Goal: Information Seeking & Learning: Learn about a topic

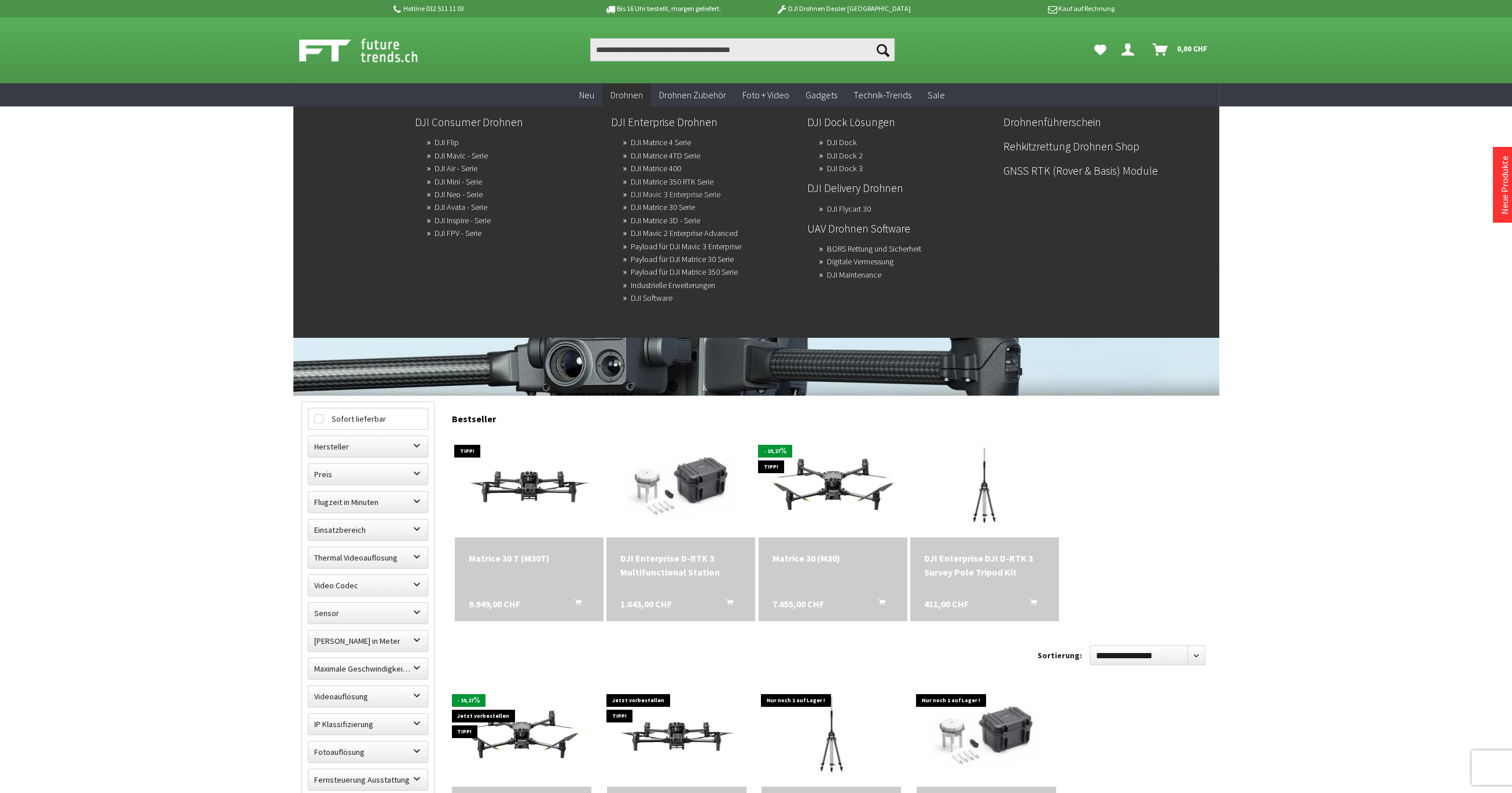
click at [651, 195] on link "DJI Mavic 3 Enterprise Serie" at bounding box center [675, 194] width 90 height 16
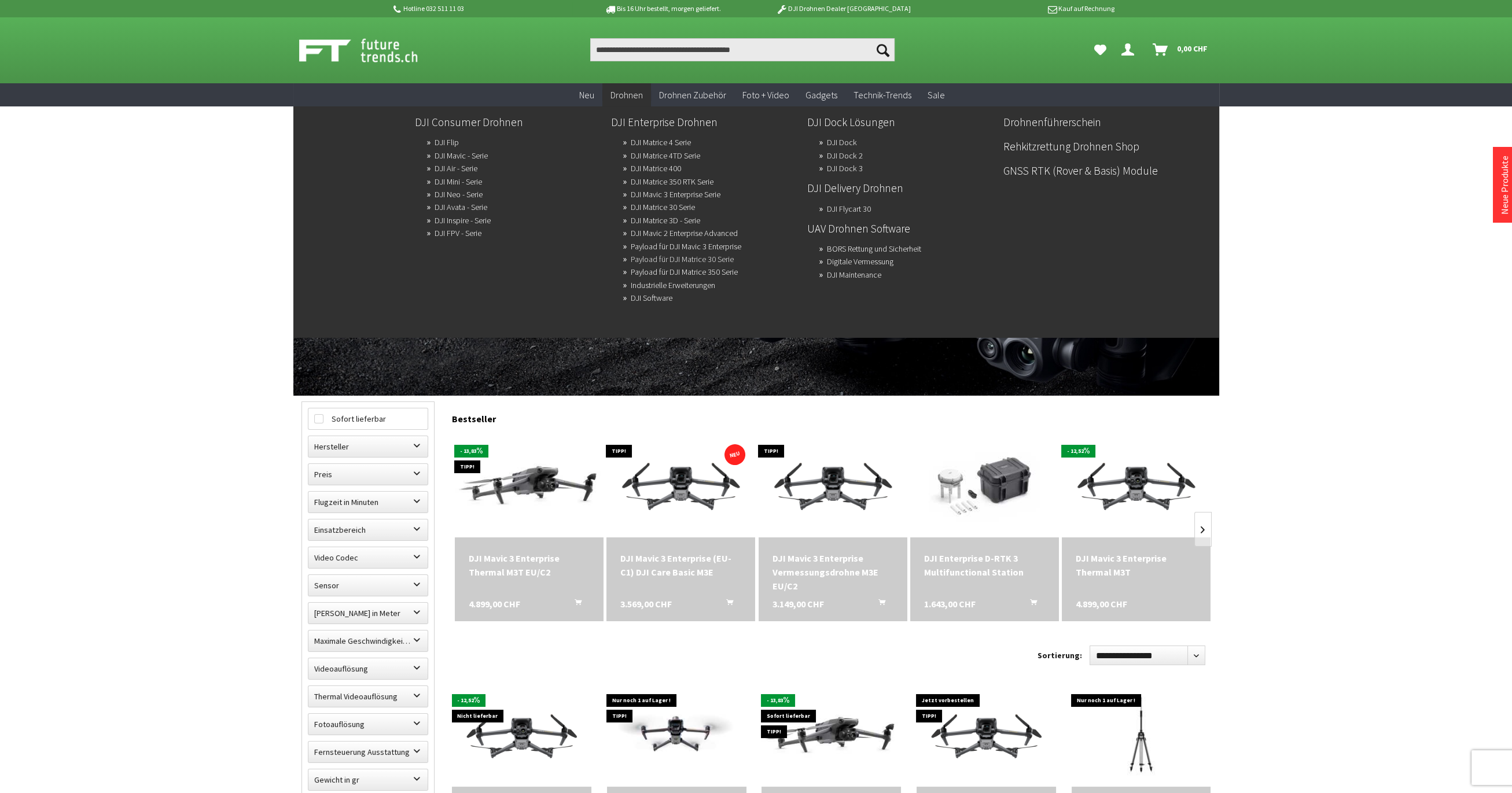
click at [674, 260] on link "Payload für DJI Matrice 30 Serie" at bounding box center [682, 259] width 103 height 16
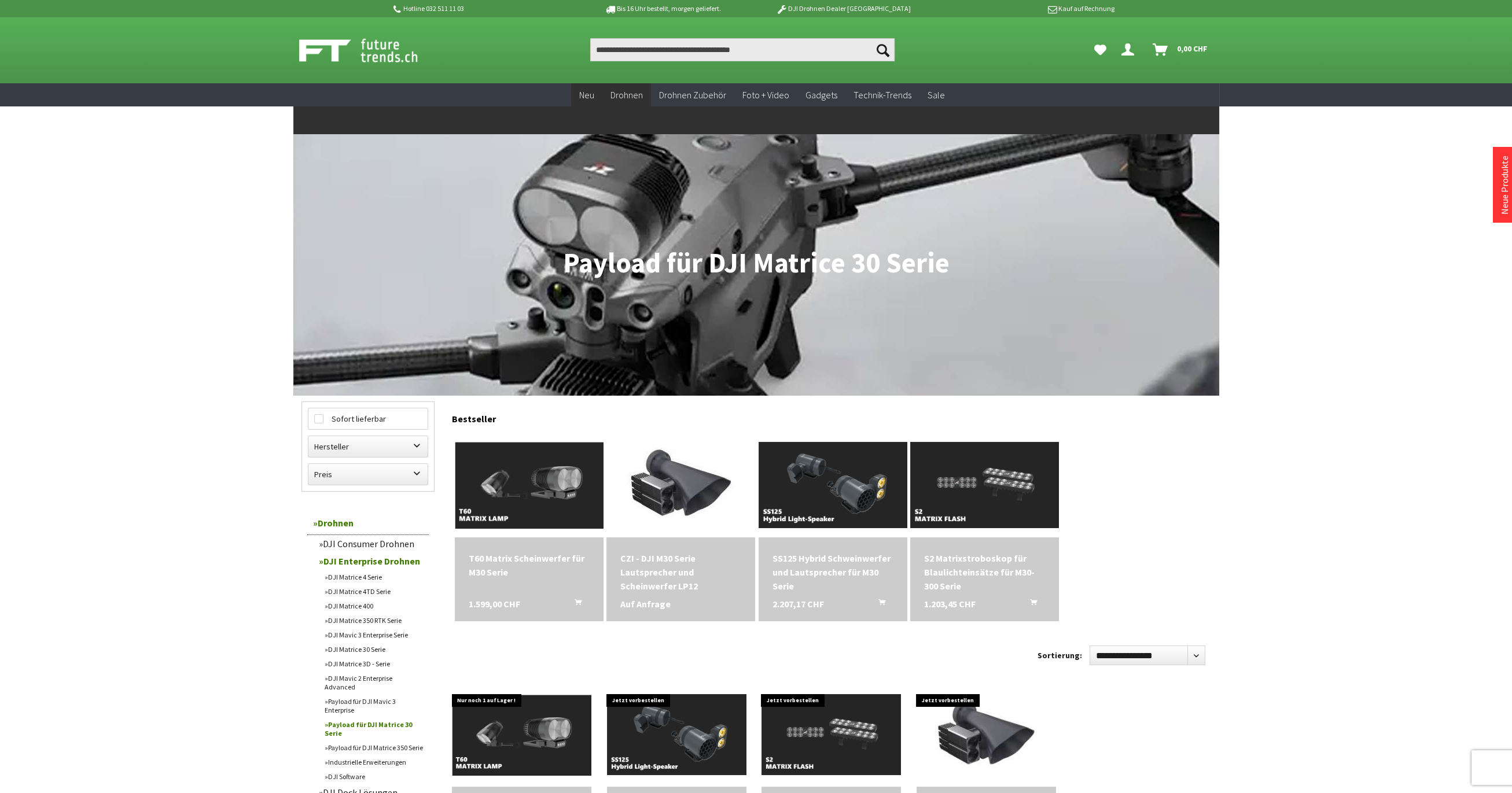
click at [589, 95] on span "Neu" at bounding box center [586, 94] width 15 height 11
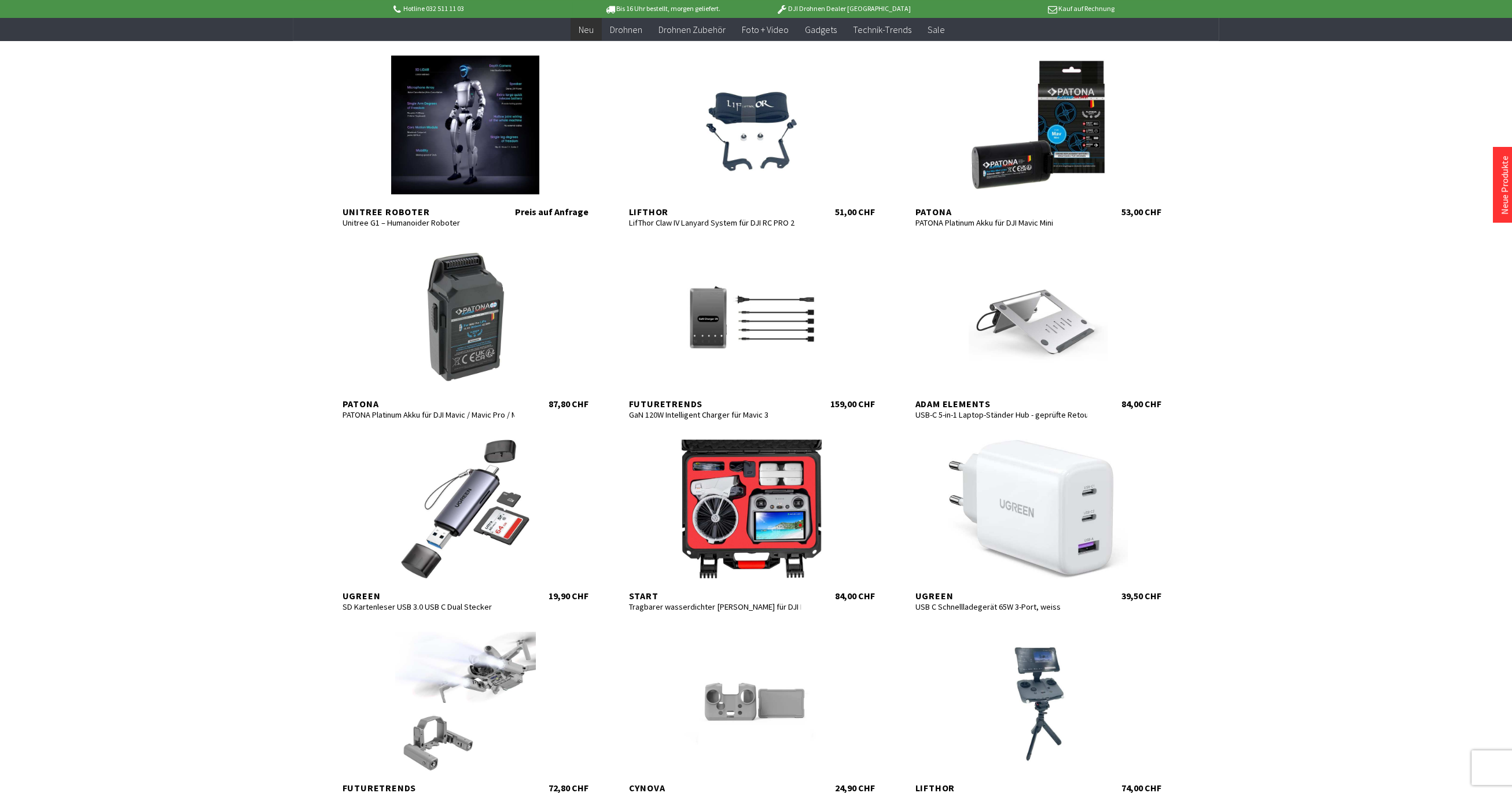
scroll to position [977, 0]
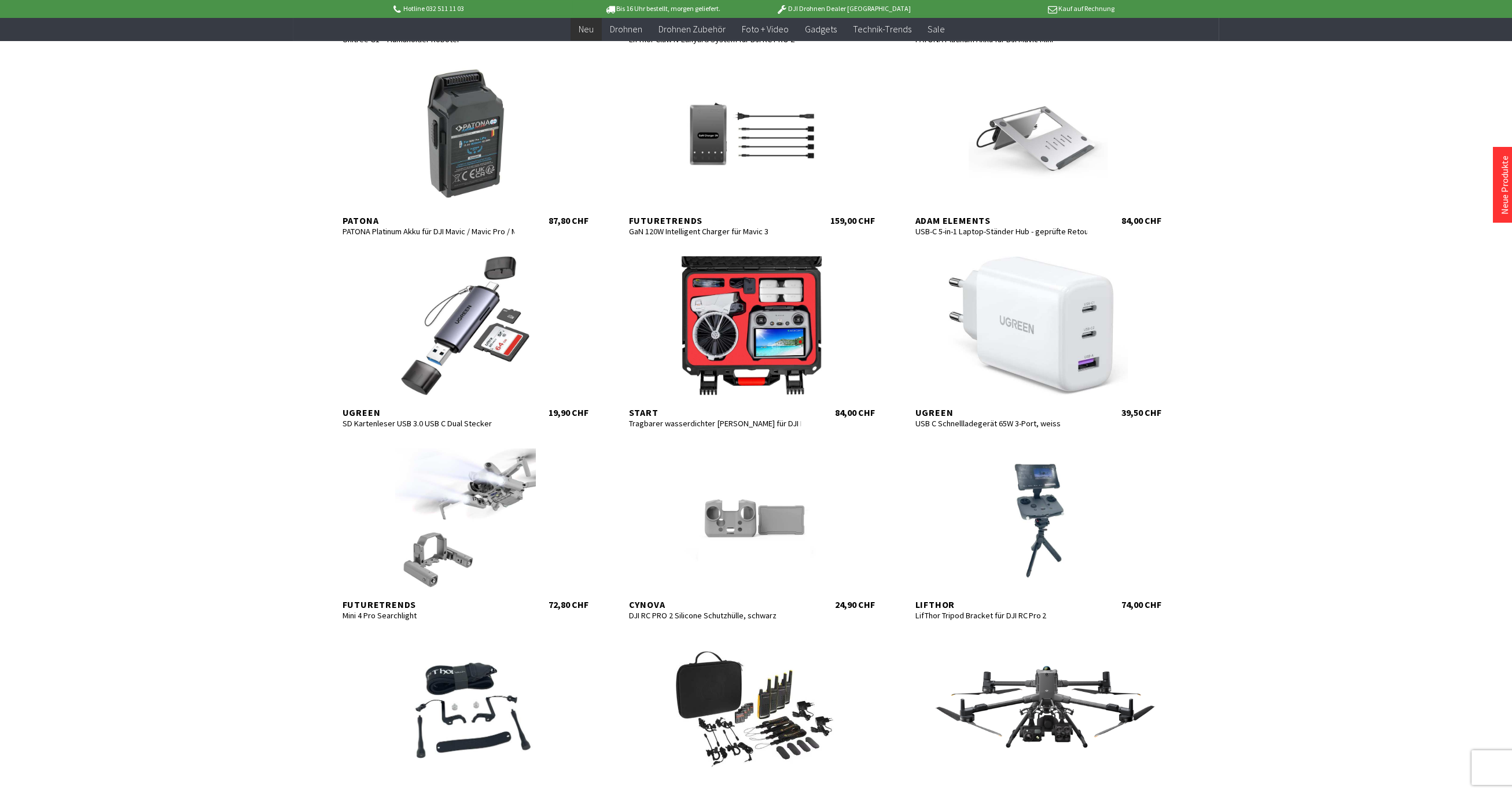
scroll to position [1161, 0]
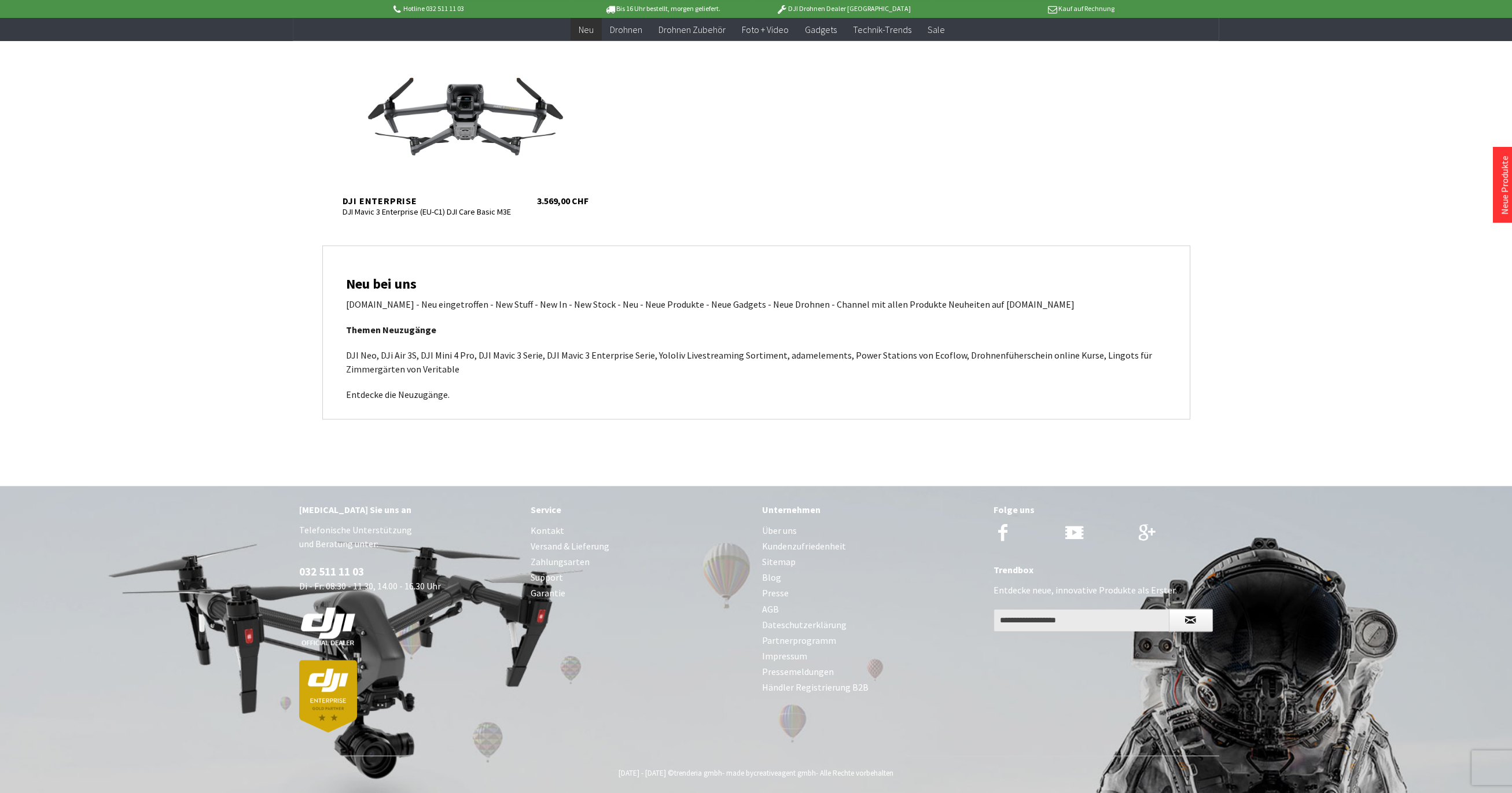
scroll to position [3902, 0]
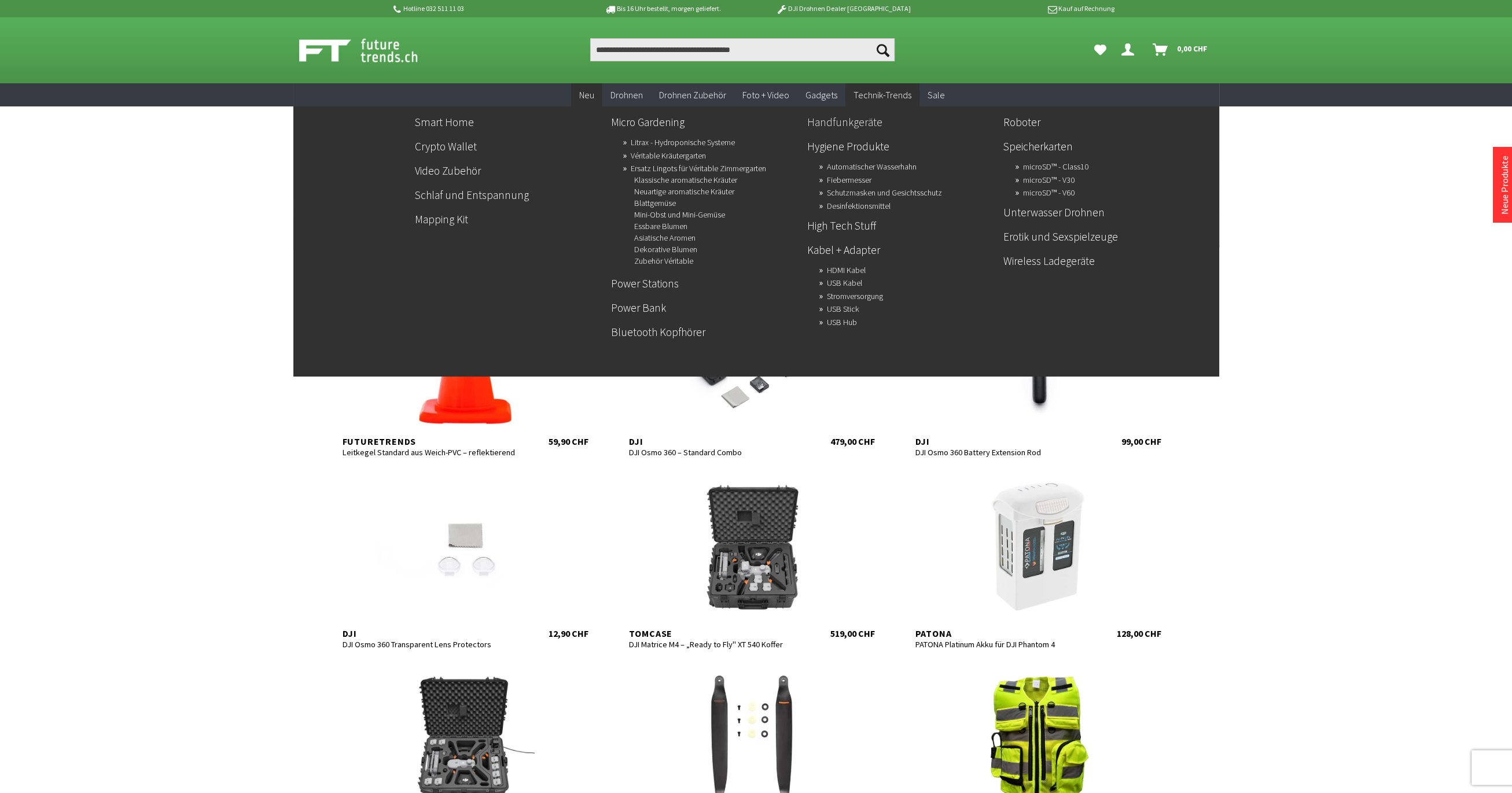
click at [846, 121] on link "Handfunkgeräte" at bounding box center [900, 122] width 187 height 20
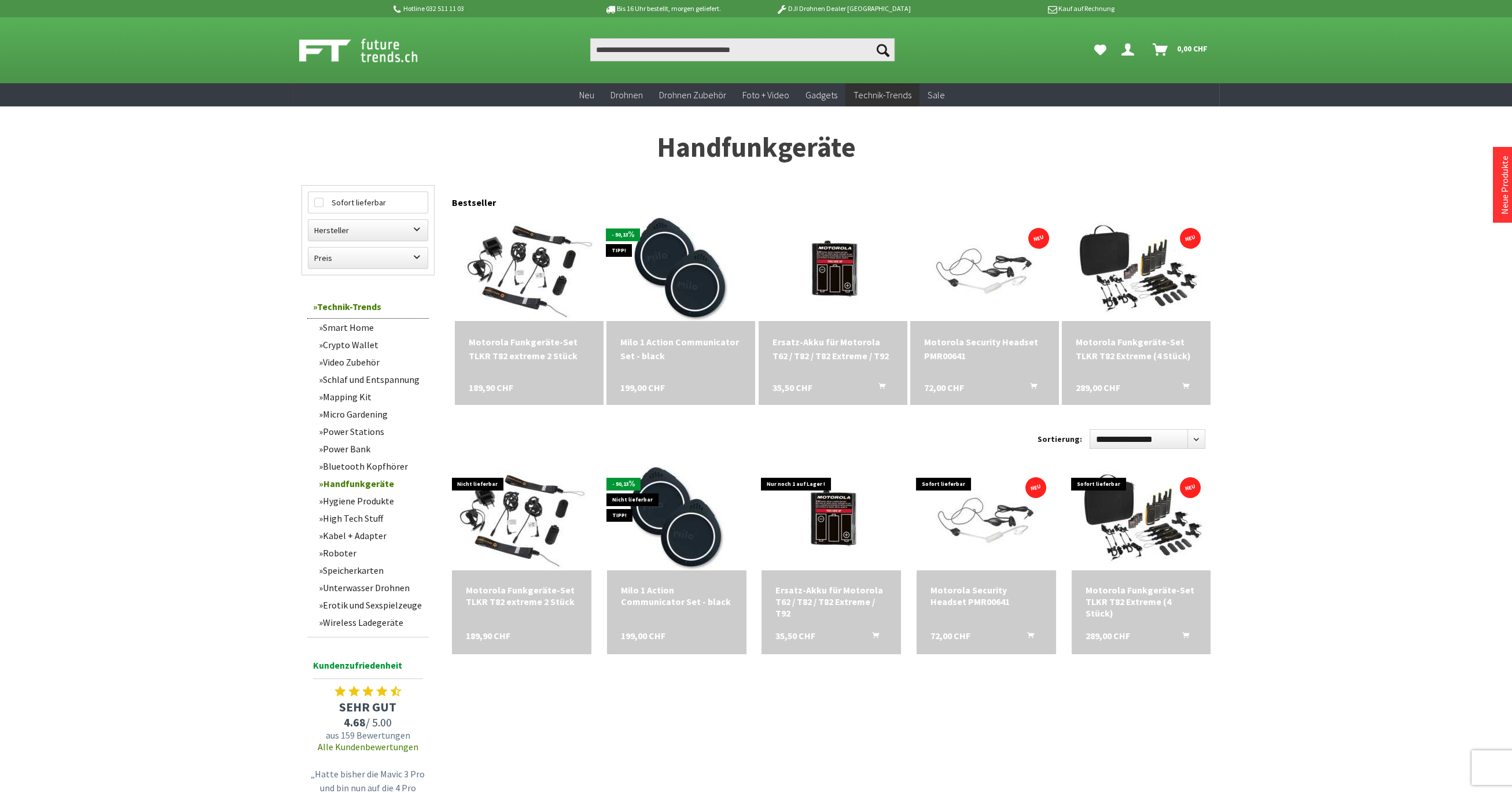
click at [528, 350] on div "Motorola Funkgeräte-Set TLKR T82 extreme 2 Stück" at bounding box center [529, 348] width 121 height 27
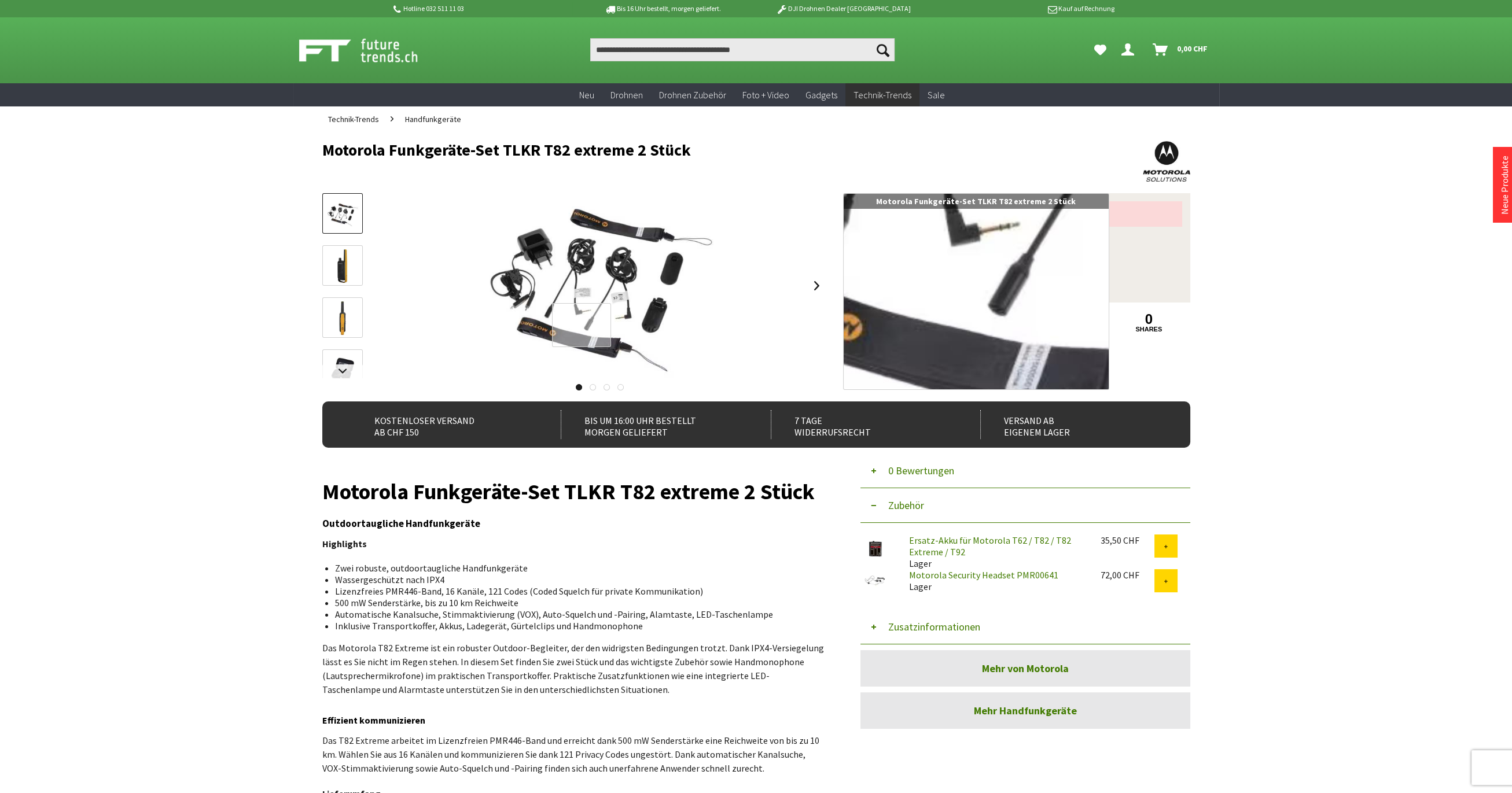
click at [582, 325] on div at bounding box center [582, 325] width 59 height 44
